Goal: Task Accomplishment & Management: Manage account settings

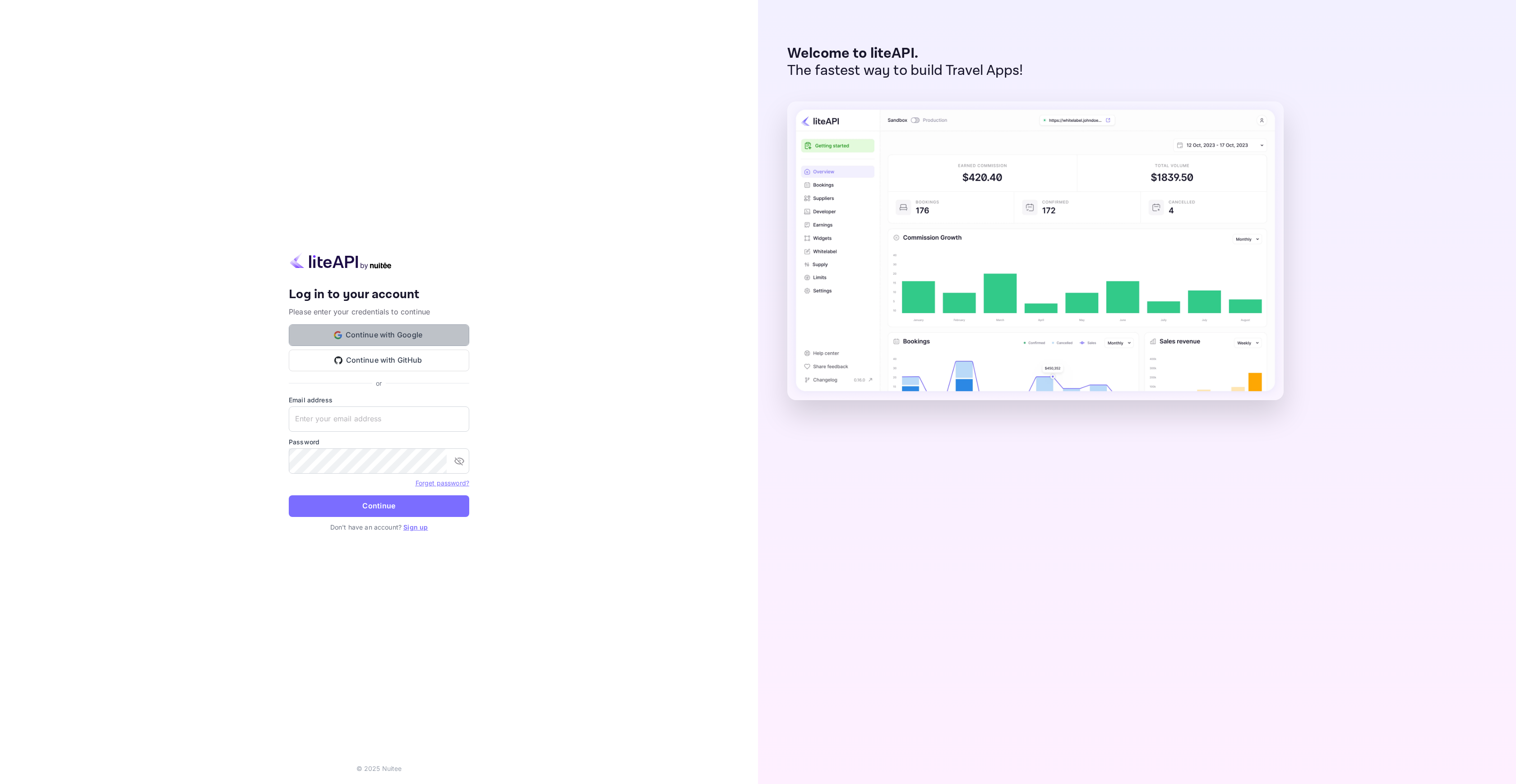
click at [414, 338] on button "Continue with Google" at bounding box center [379, 335] width 181 height 21
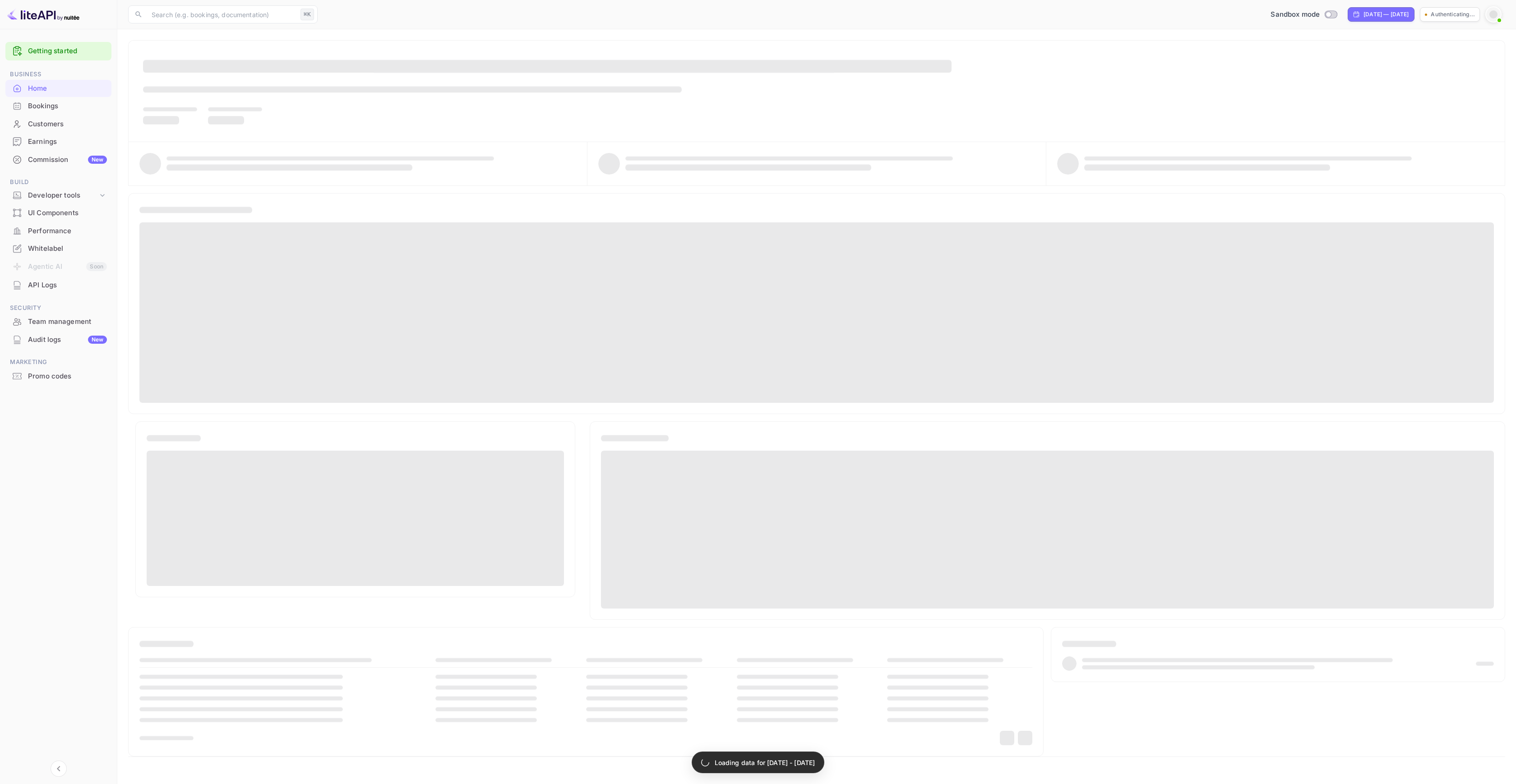
click at [48, 247] on div "Whitelabel" at bounding box center [67, 248] width 79 height 10
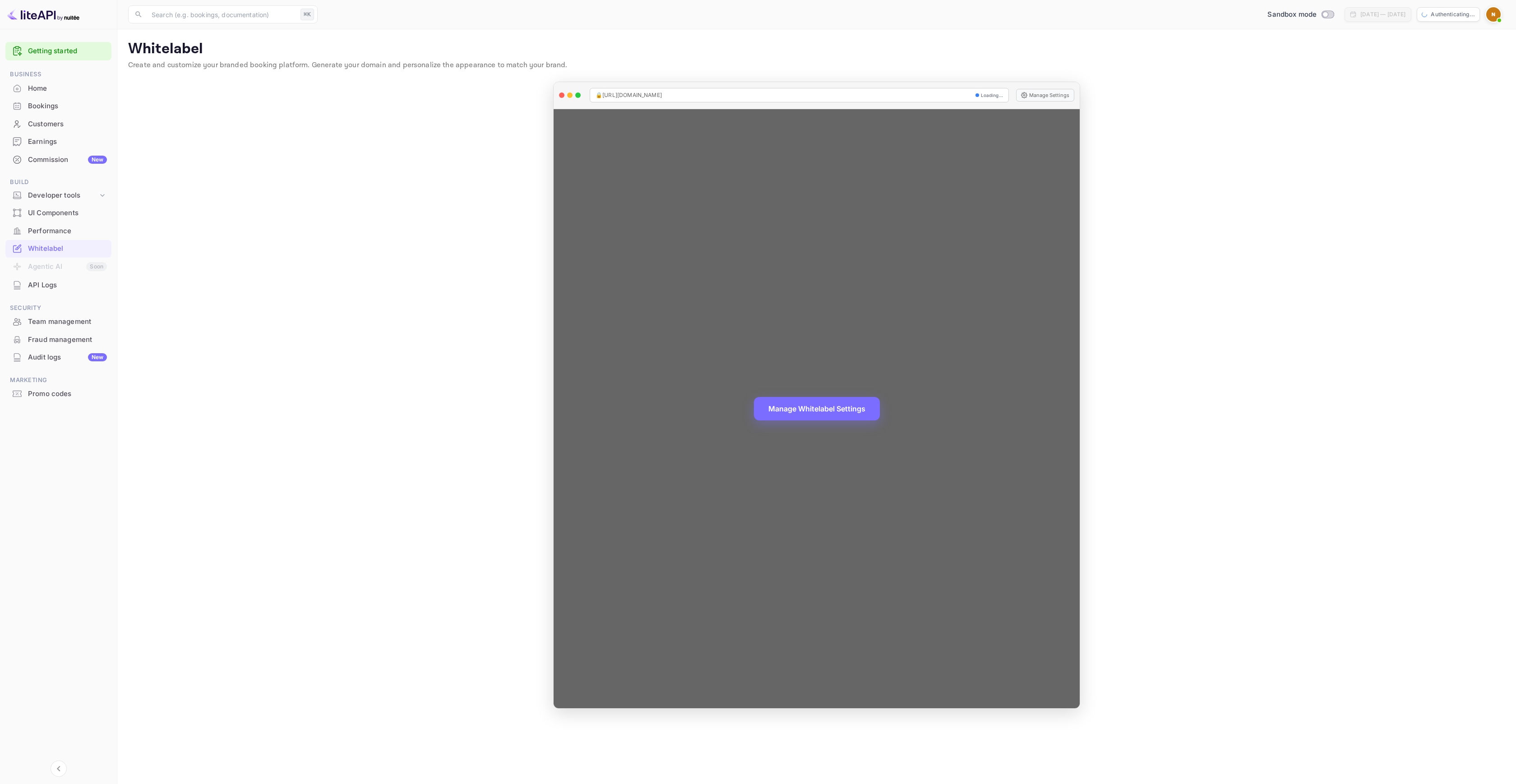
click at [827, 328] on div "Manage Whitelabel Settings" at bounding box center [816, 409] width 526 height 599
click at [833, 395] on div "Manage Whitelabel Settings" at bounding box center [816, 409] width 526 height 599
click at [832, 413] on button "Manage Whitelabel Settings" at bounding box center [817, 408] width 126 height 24
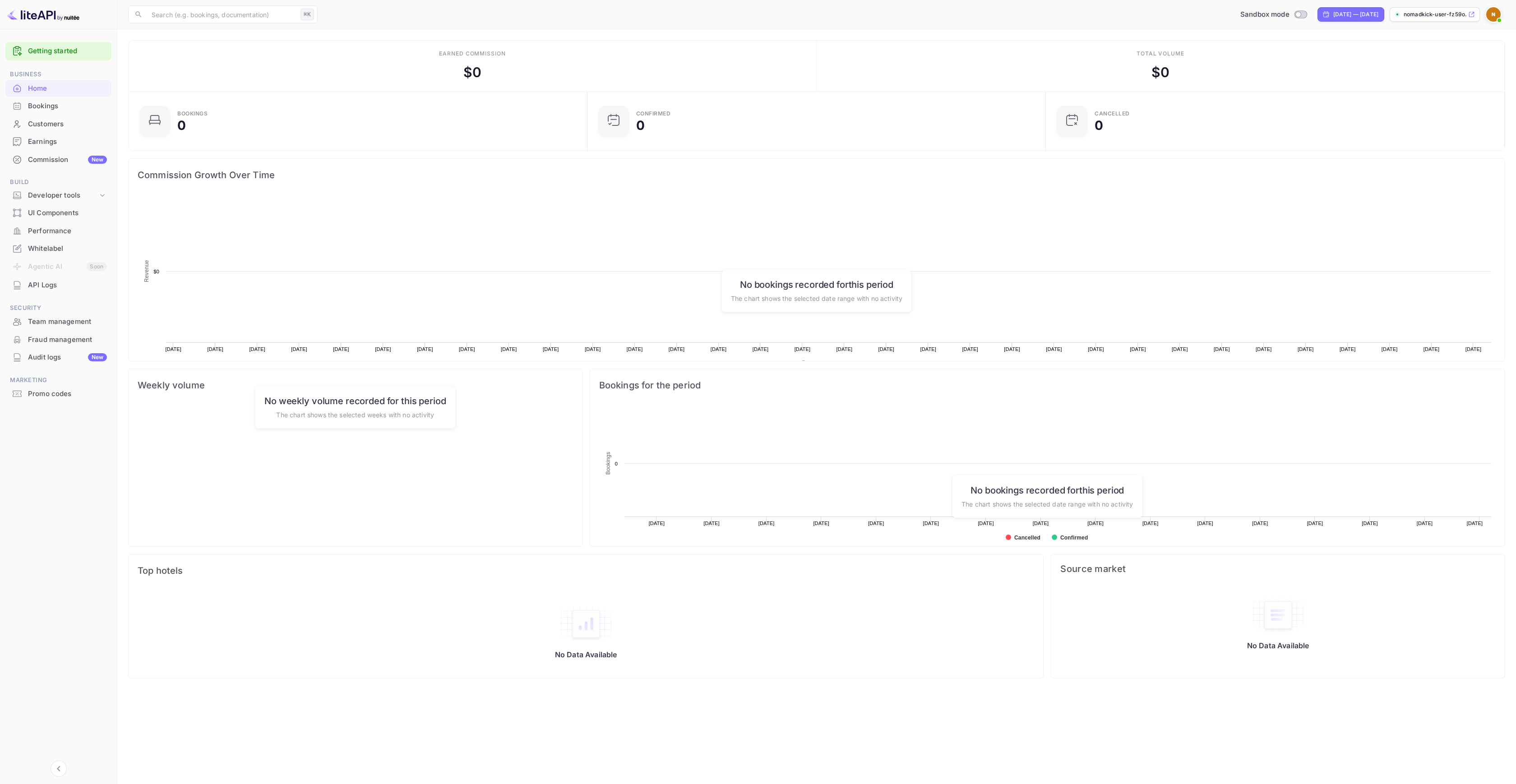
click at [57, 252] on div "Whitelabel" at bounding box center [67, 248] width 79 height 10
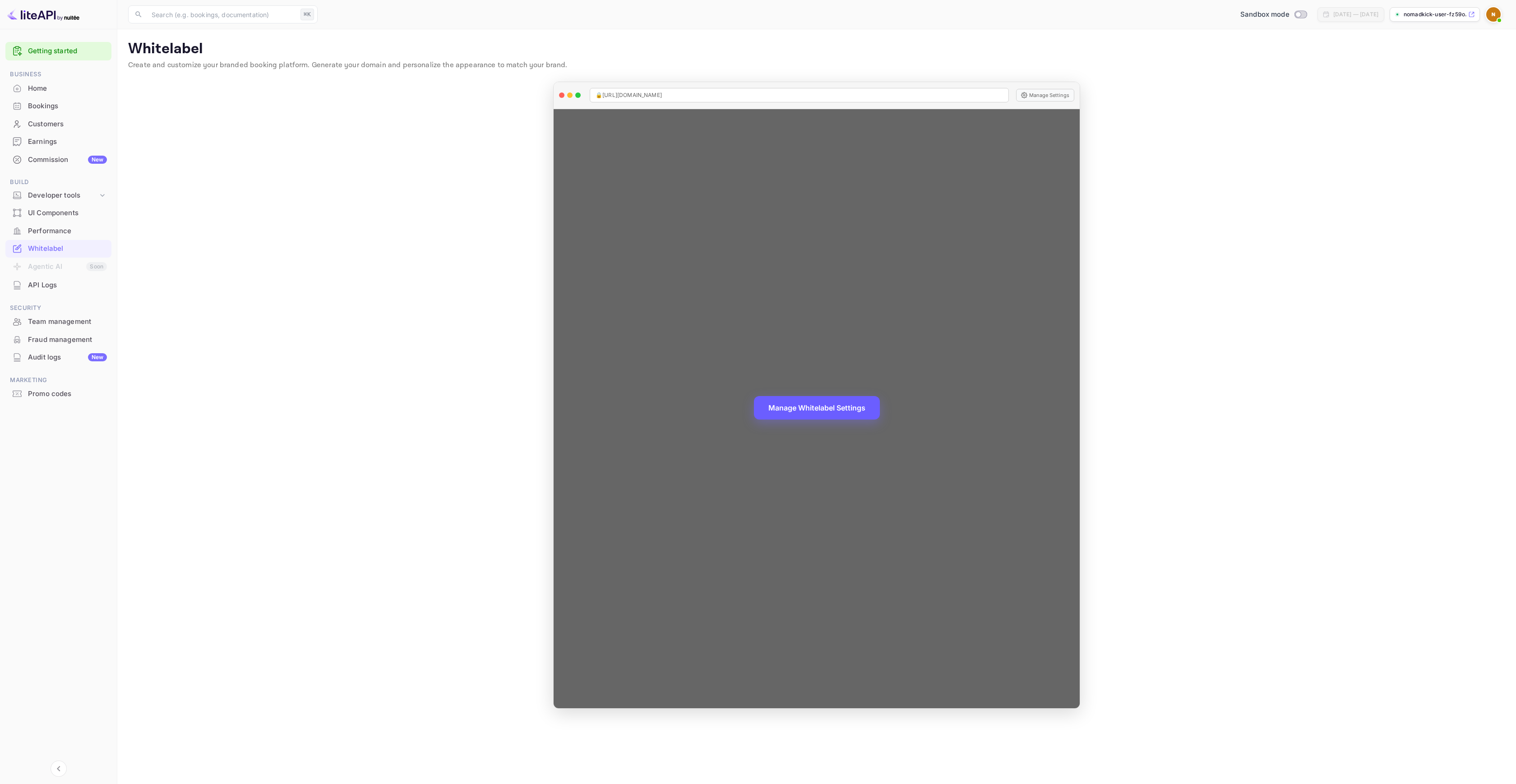
click at [802, 413] on button "Manage Whitelabel Settings" at bounding box center [817, 408] width 126 height 24
